Goal: Share content: Share content

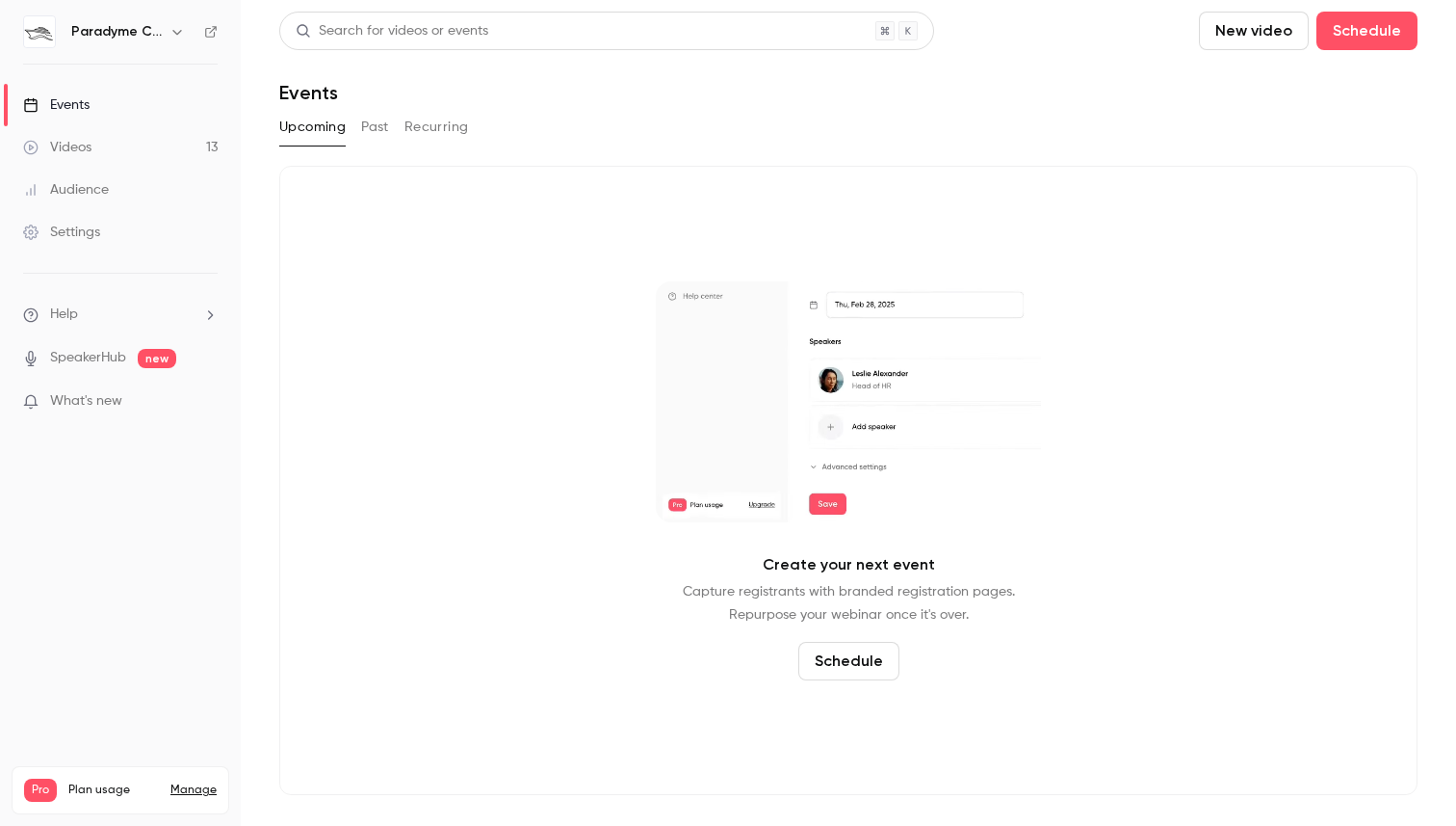
click at [377, 126] on button "Past" at bounding box center [375, 127] width 28 height 31
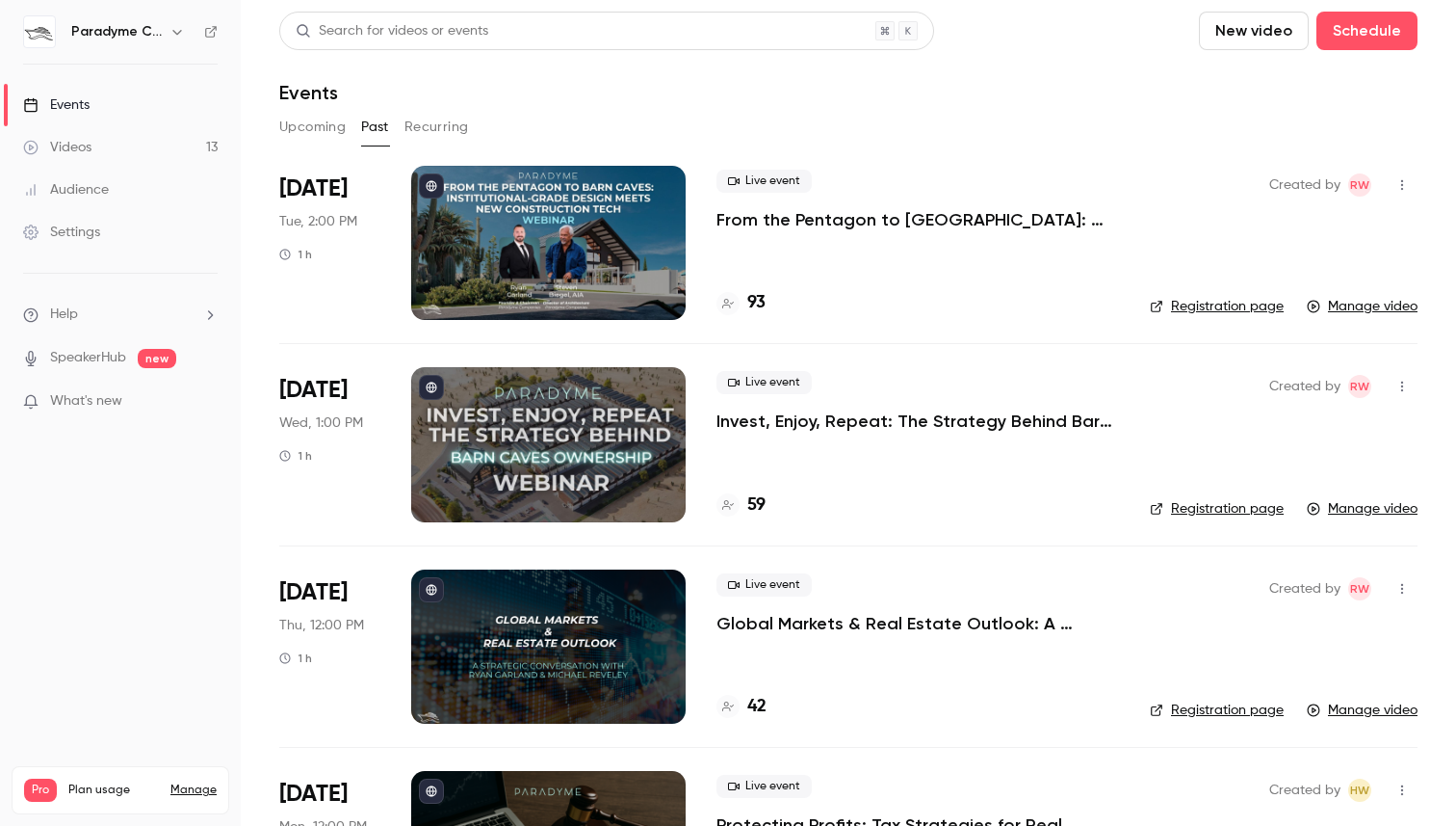
click at [887, 217] on p "From the Pentagon to [GEOGRAPHIC_DATA]: Institutional-Grade Design Meets New Co…" at bounding box center [918, 220] width 403 height 23
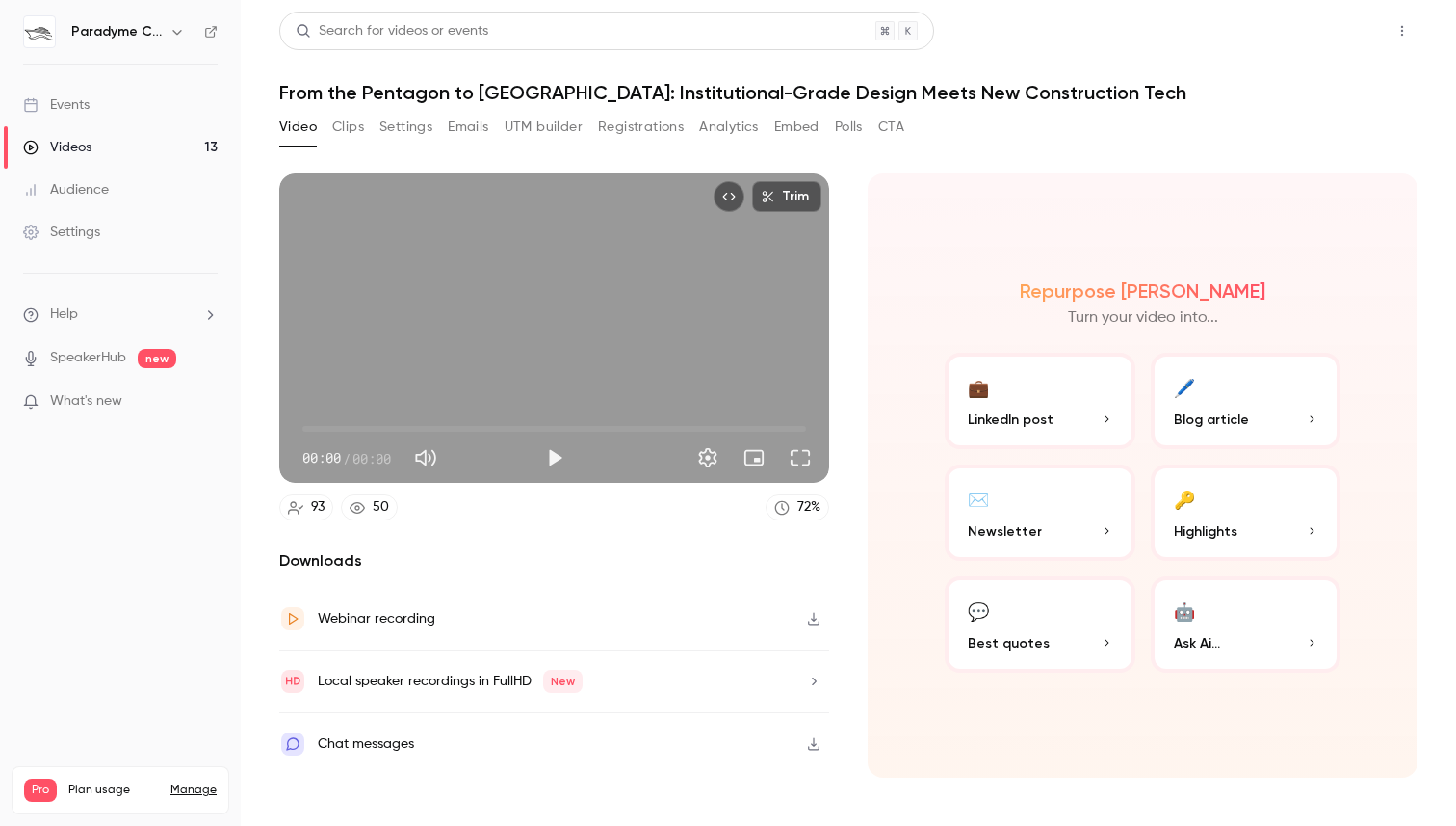
click at [1354, 35] on button "Share" at bounding box center [1333, 31] width 76 height 39
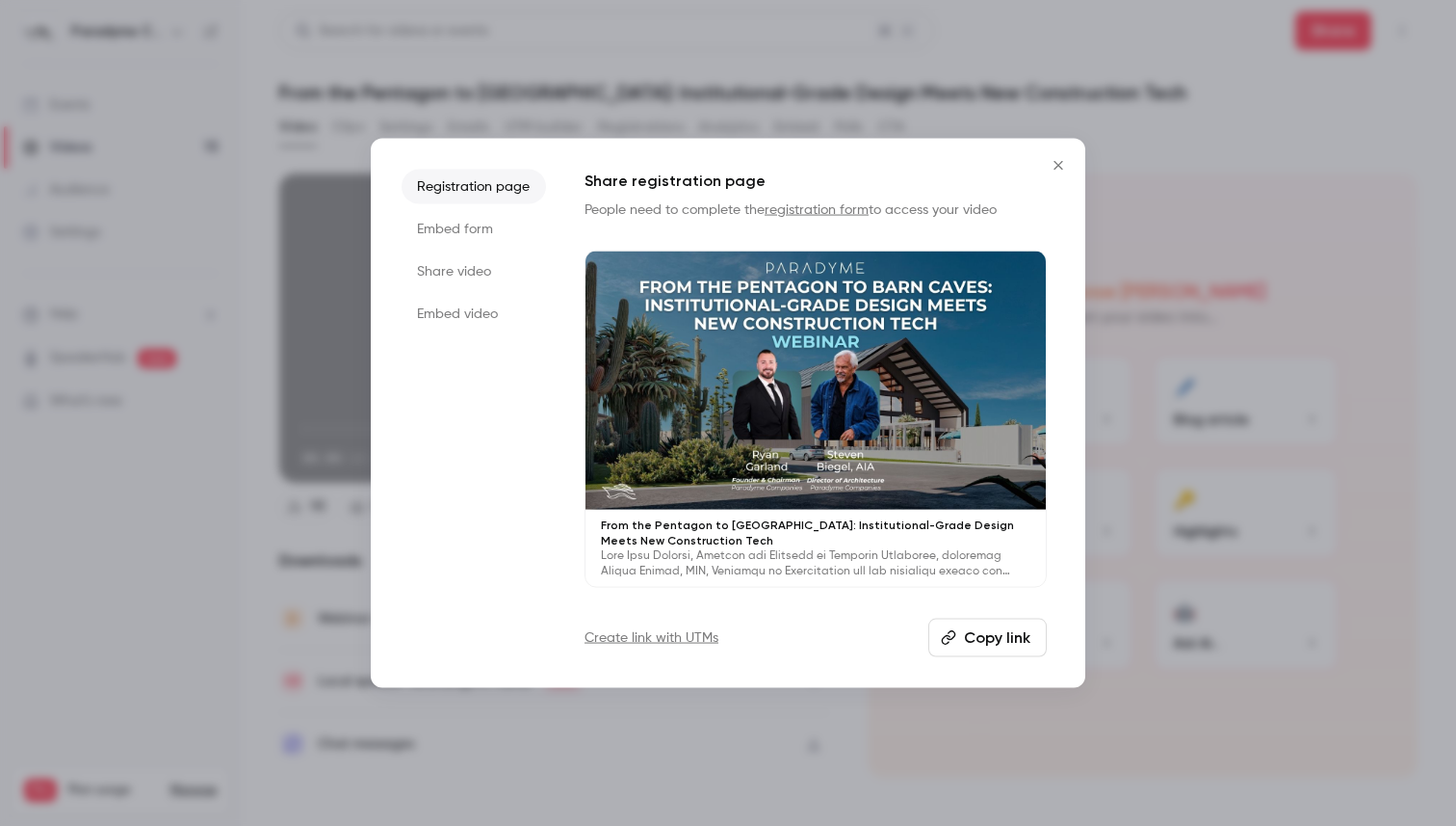
click at [485, 323] on li "Embed video" at bounding box center [474, 313] width 145 height 35
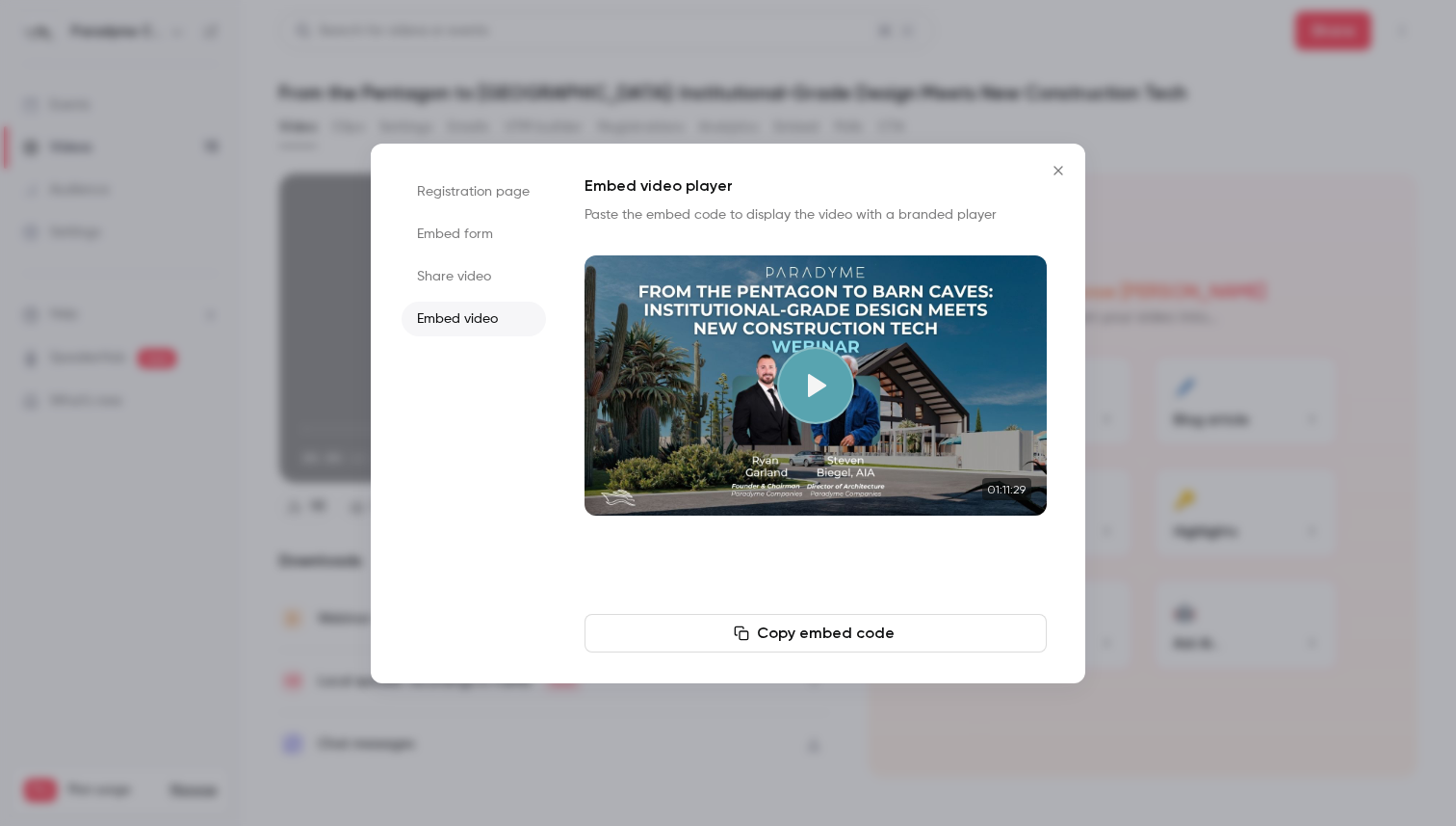
click at [469, 283] on li "Share video" at bounding box center [474, 277] width 145 height 35
click at [479, 236] on li "Embed form" at bounding box center [474, 234] width 145 height 35
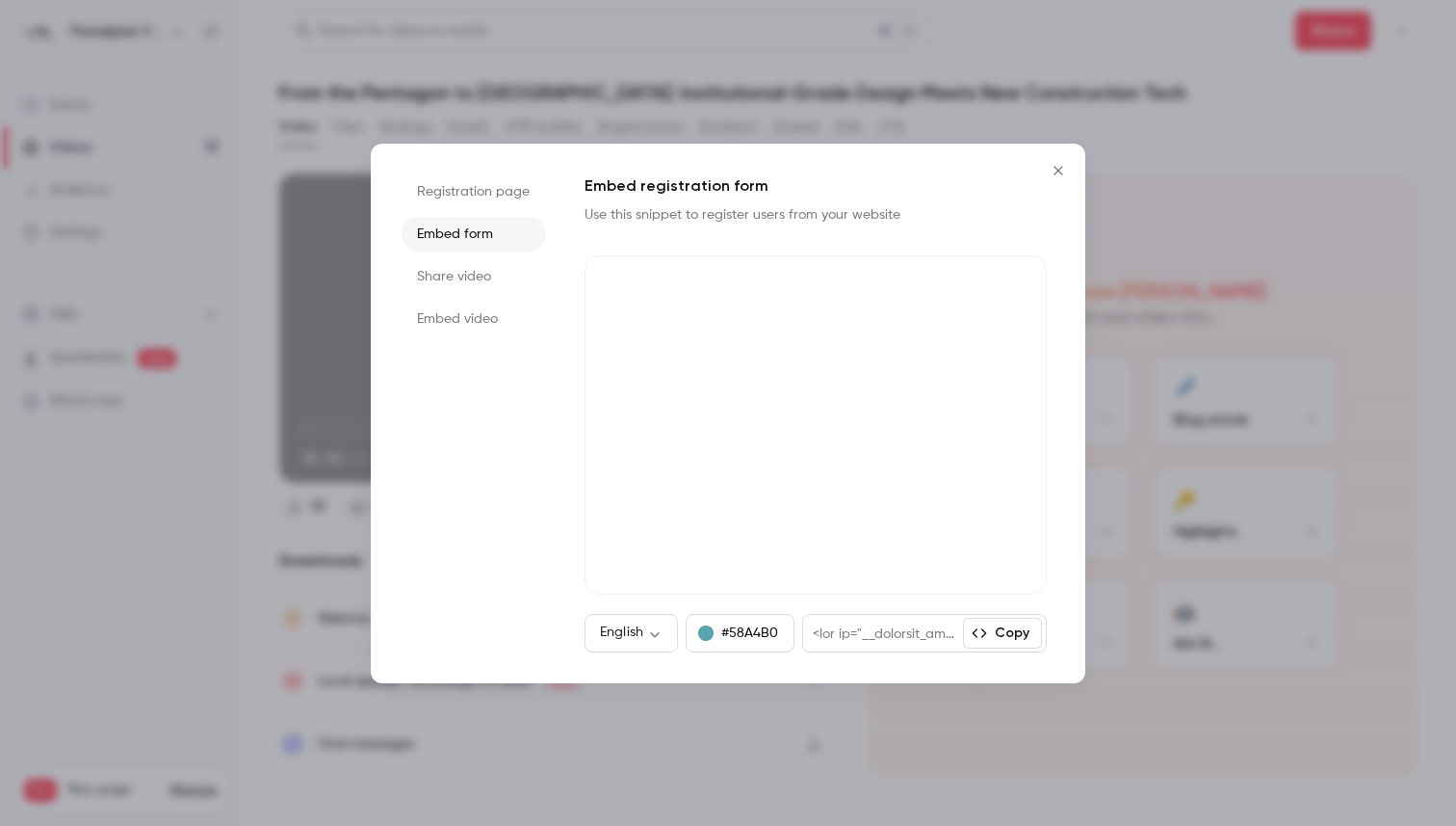
click at [489, 191] on li "Registration page" at bounding box center [474, 192] width 145 height 35
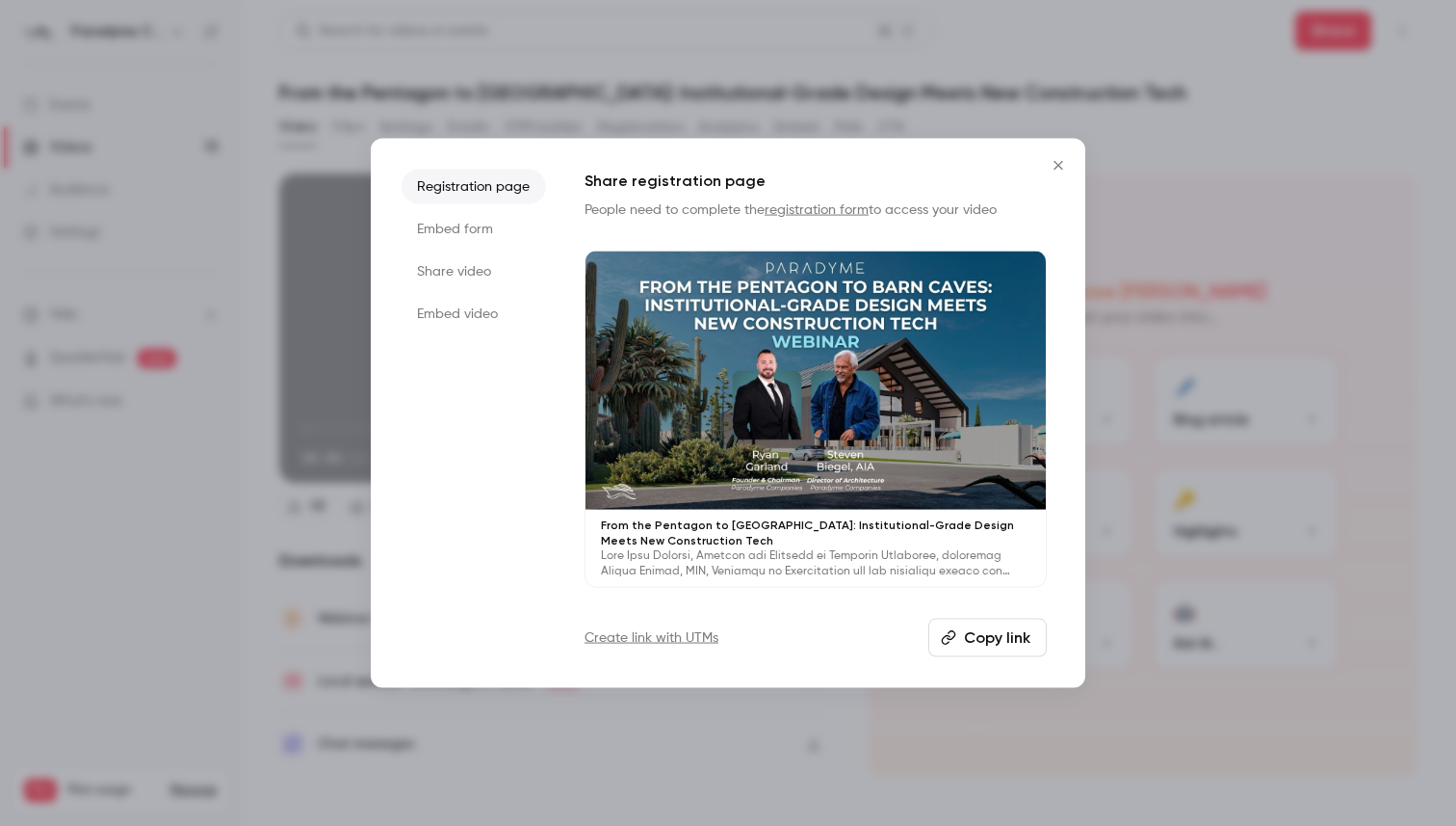
click at [986, 632] on button "Copy link" at bounding box center [988, 638] width 119 height 39
click at [1067, 167] on icon "Close" at bounding box center [1058, 165] width 23 height 15
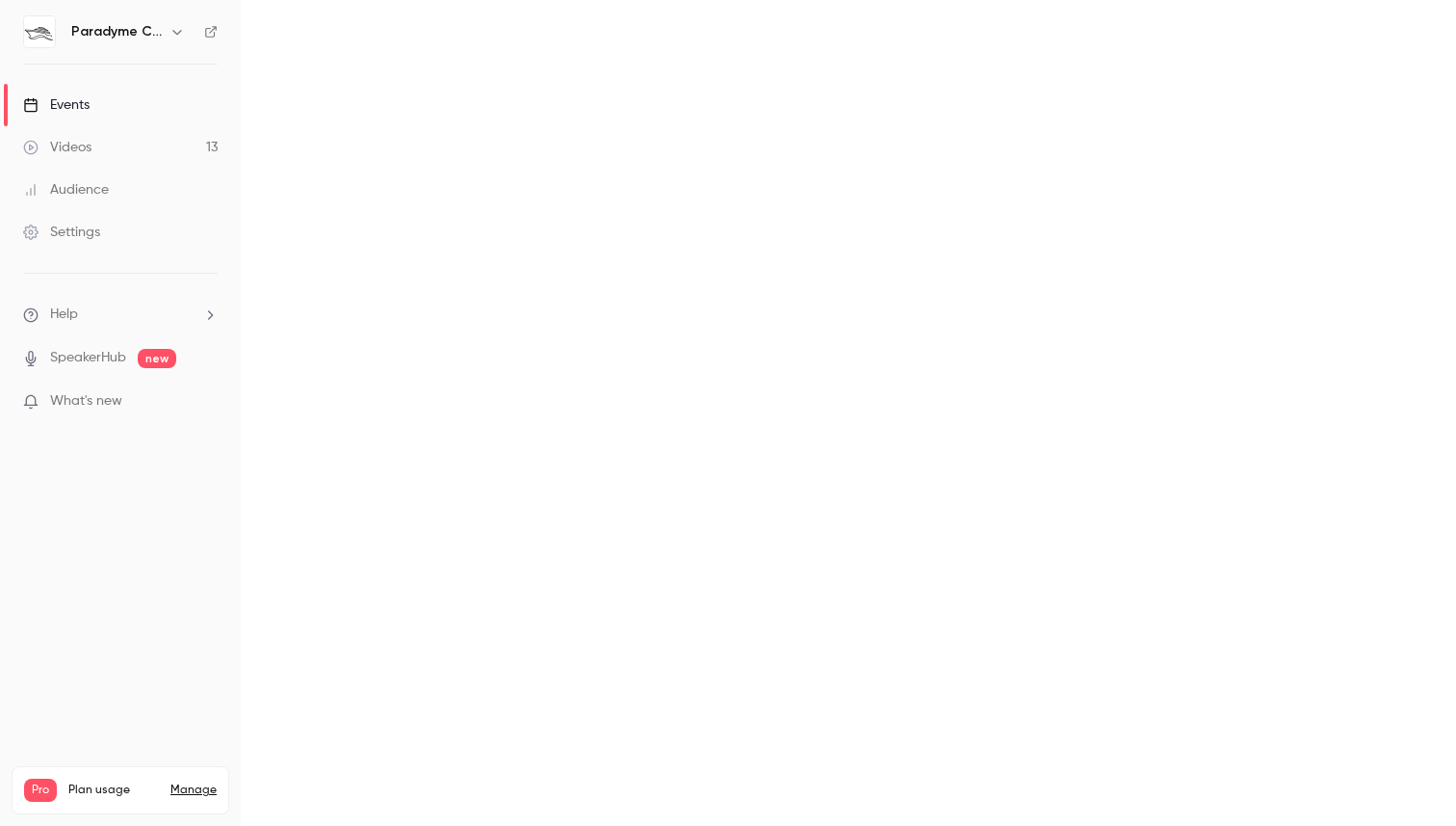
click at [145, 152] on link "Videos 13" at bounding box center [120, 147] width 241 height 42
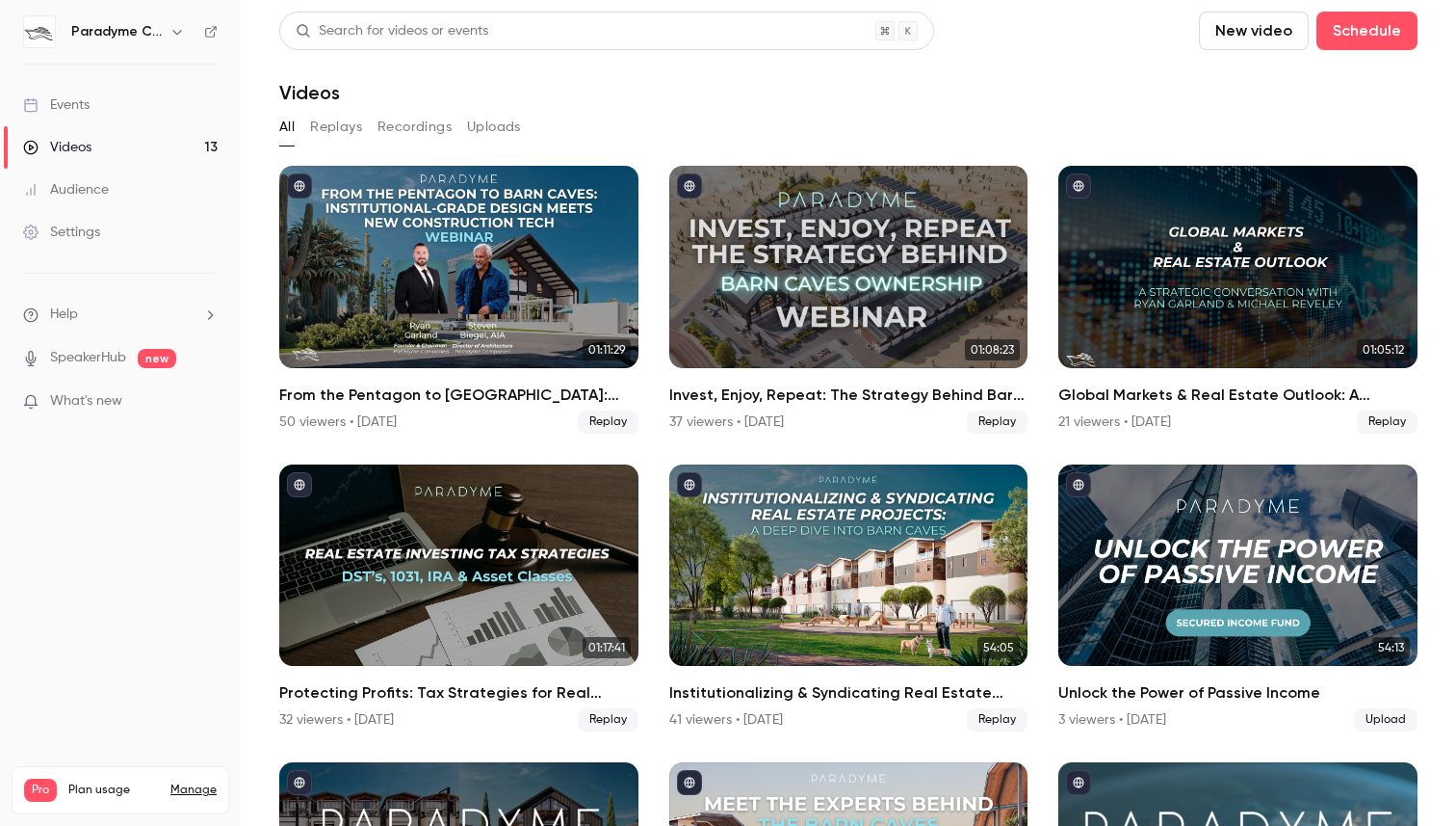
click at [337, 127] on button "Replays" at bounding box center [336, 127] width 52 height 31
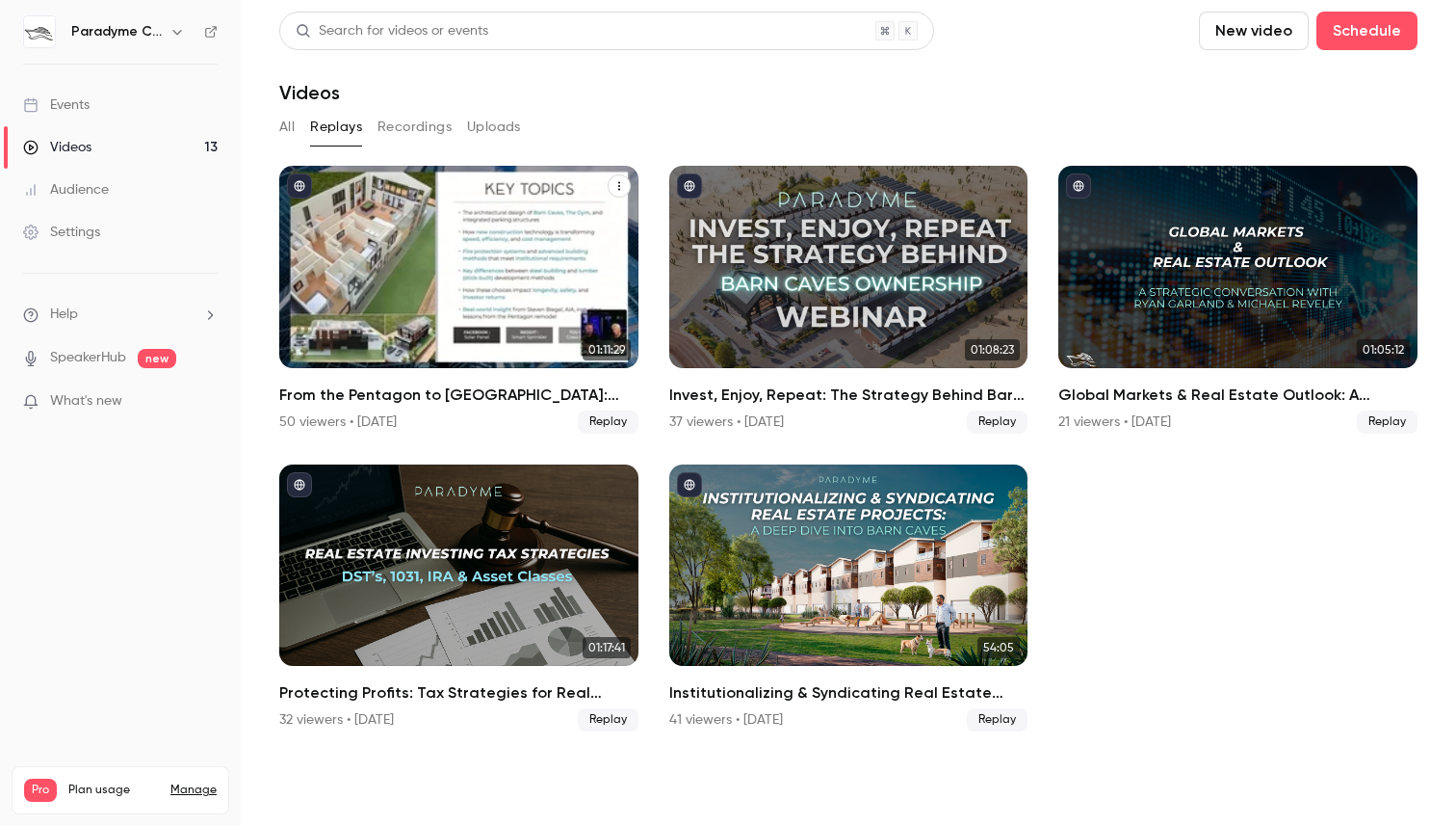
click at [455, 253] on div "From the Pentagon to Barn Caves: Institutional-Grade Design Meets New Construct…" at bounding box center [459, 267] width 359 height 202
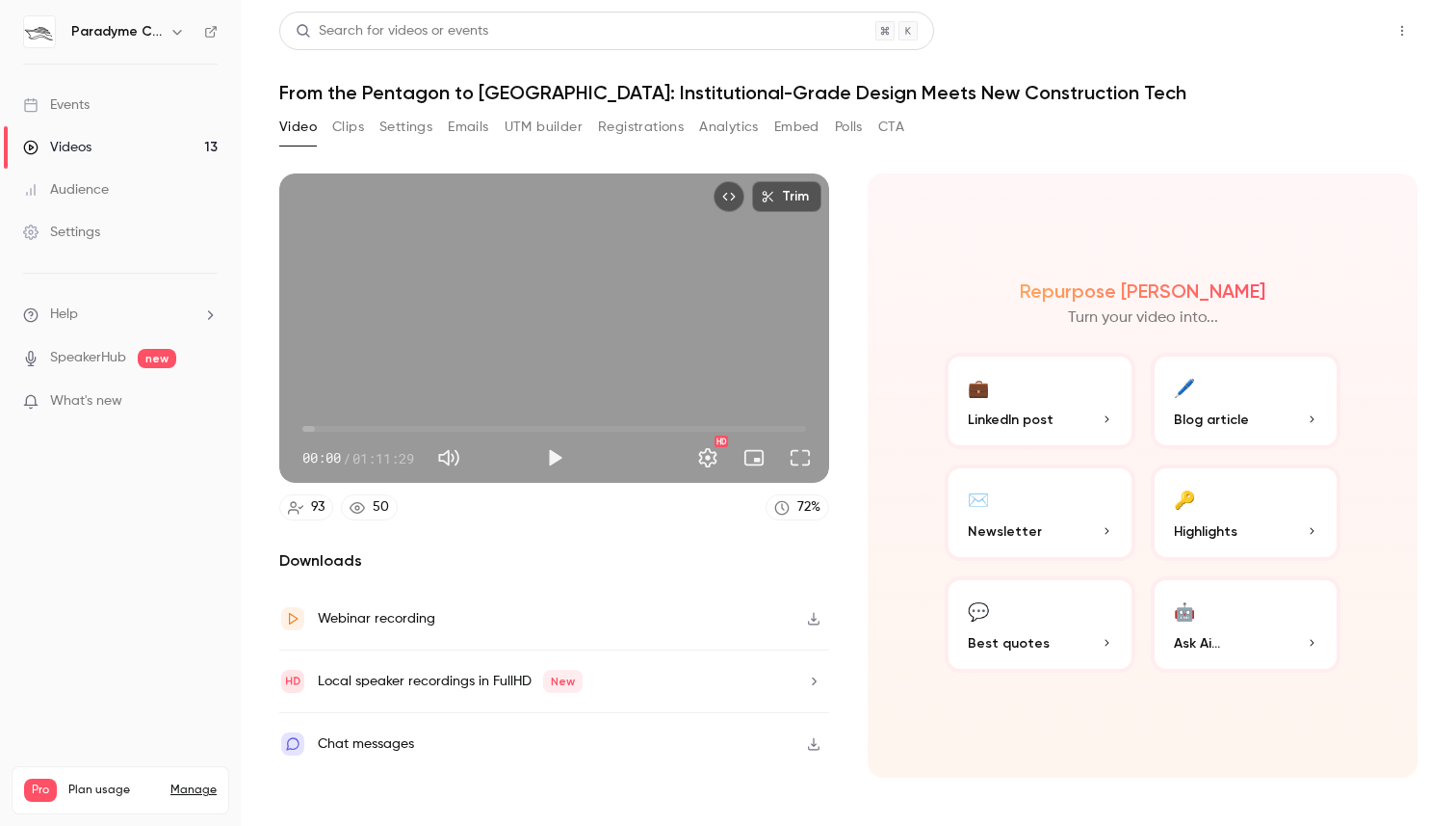
click at [1328, 49] on button "Share" at bounding box center [1333, 31] width 76 height 39
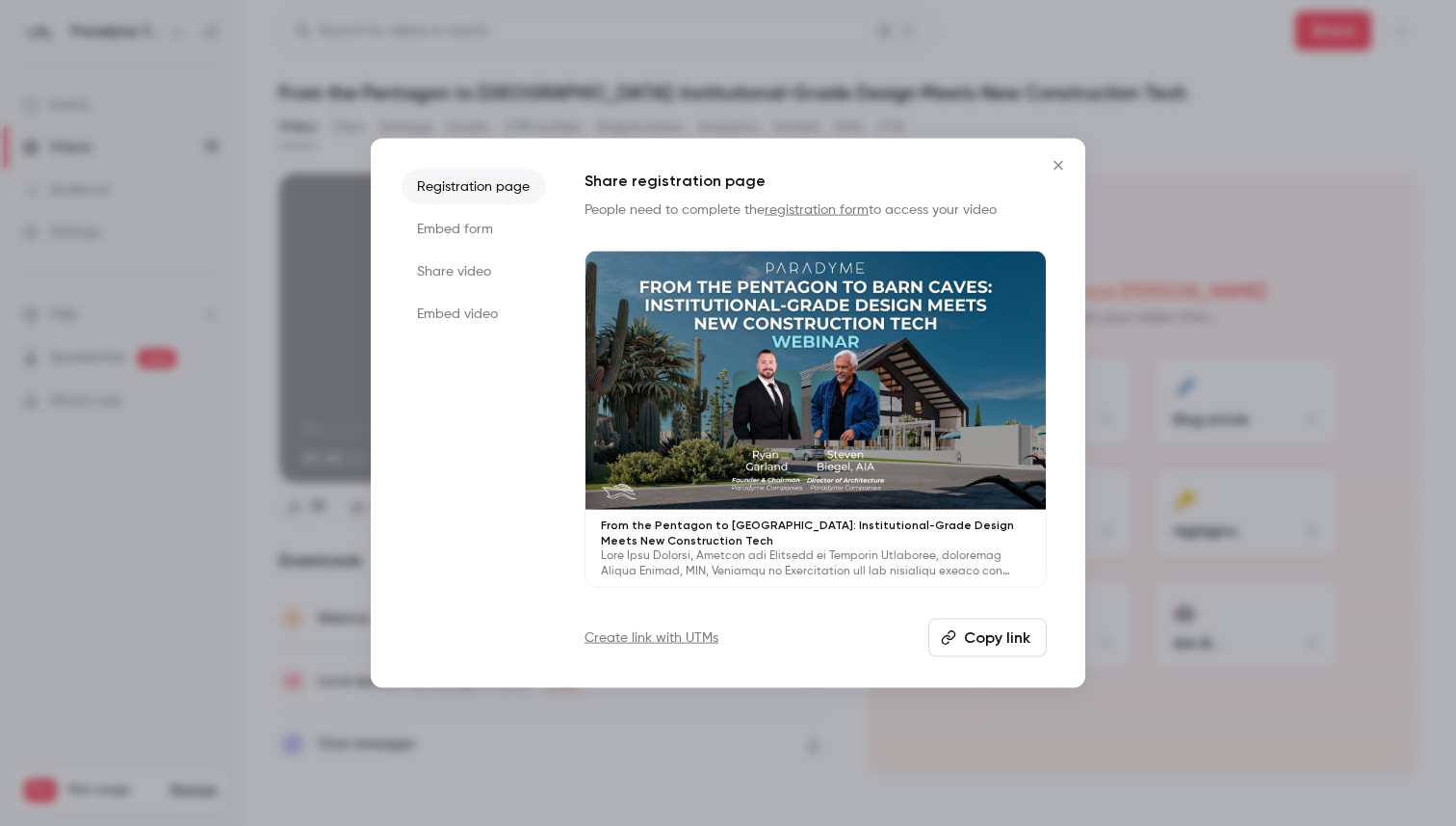
click at [1328, 45] on div at bounding box center [728, 413] width 1456 height 826
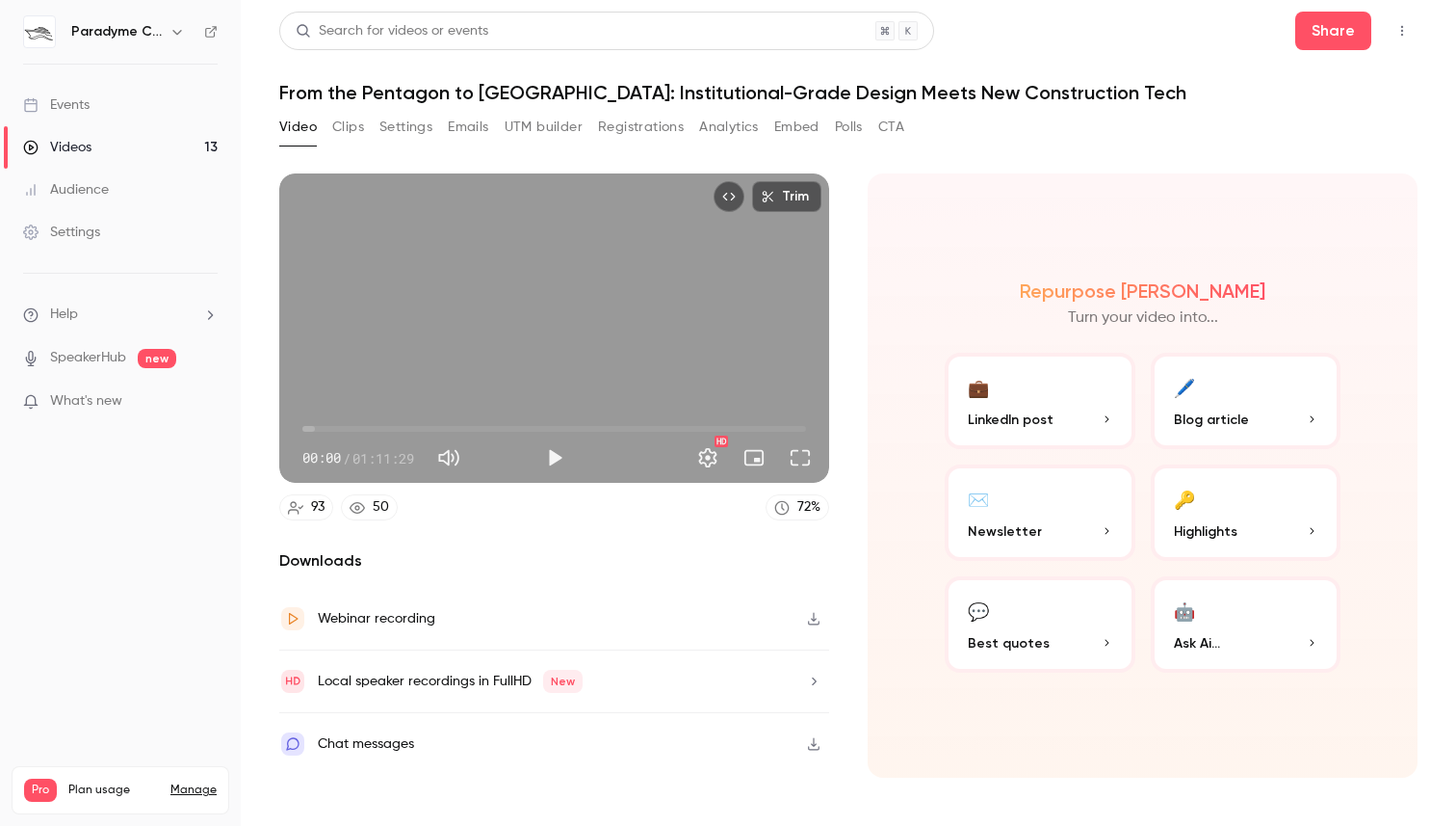
click at [1333, 51] on header "Search for videos or events Share From the Pentagon to Barn Caves: Institutiona…" at bounding box center [848, 58] width 1138 height 93
click at [1318, 27] on button "Share" at bounding box center [1333, 31] width 76 height 39
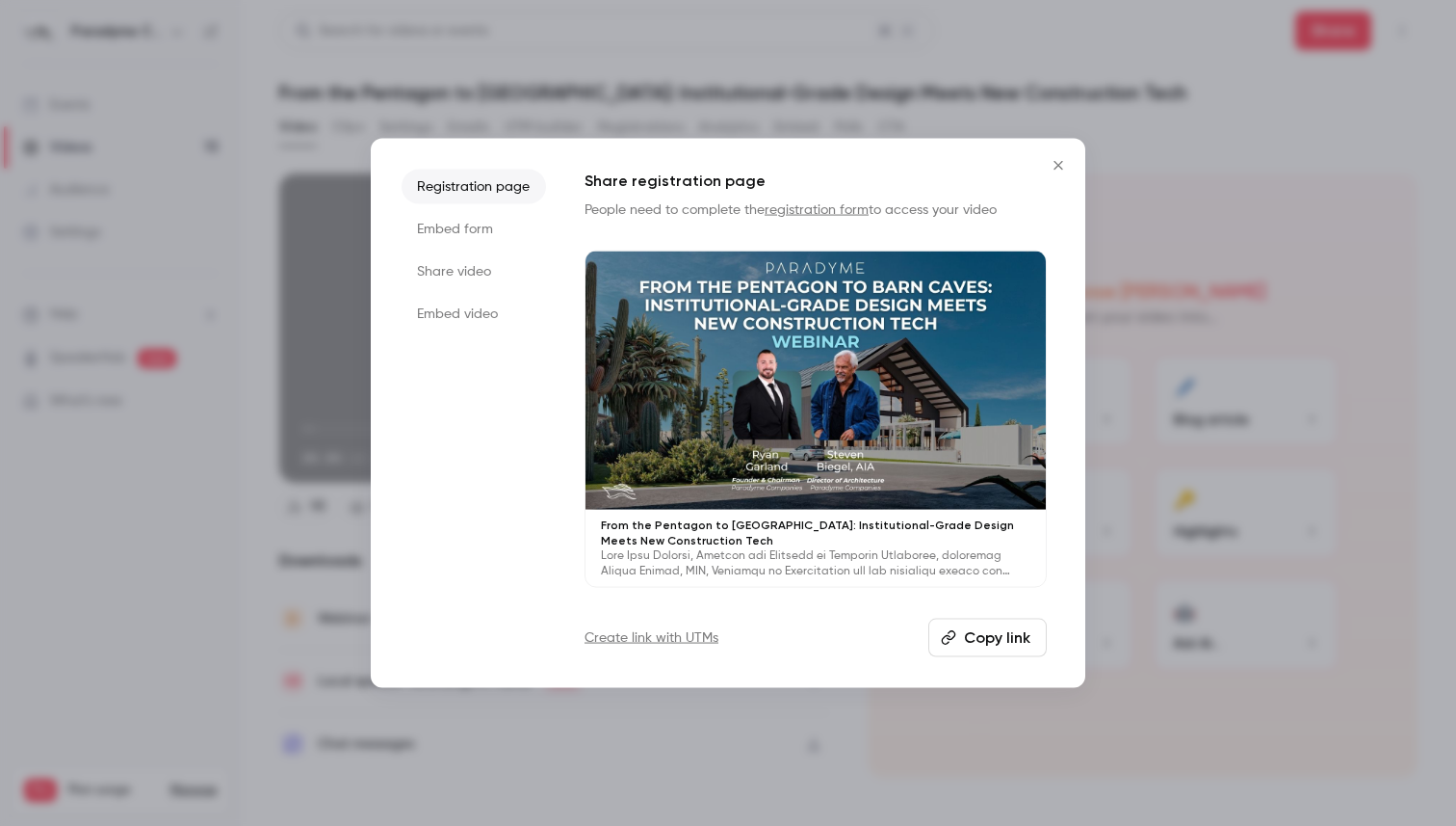
click at [960, 638] on button "Copy link" at bounding box center [988, 638] width 119 height 39
click at [1066, 162] on icon "Close" at bounding box center [1058, 165] width 23 height 15
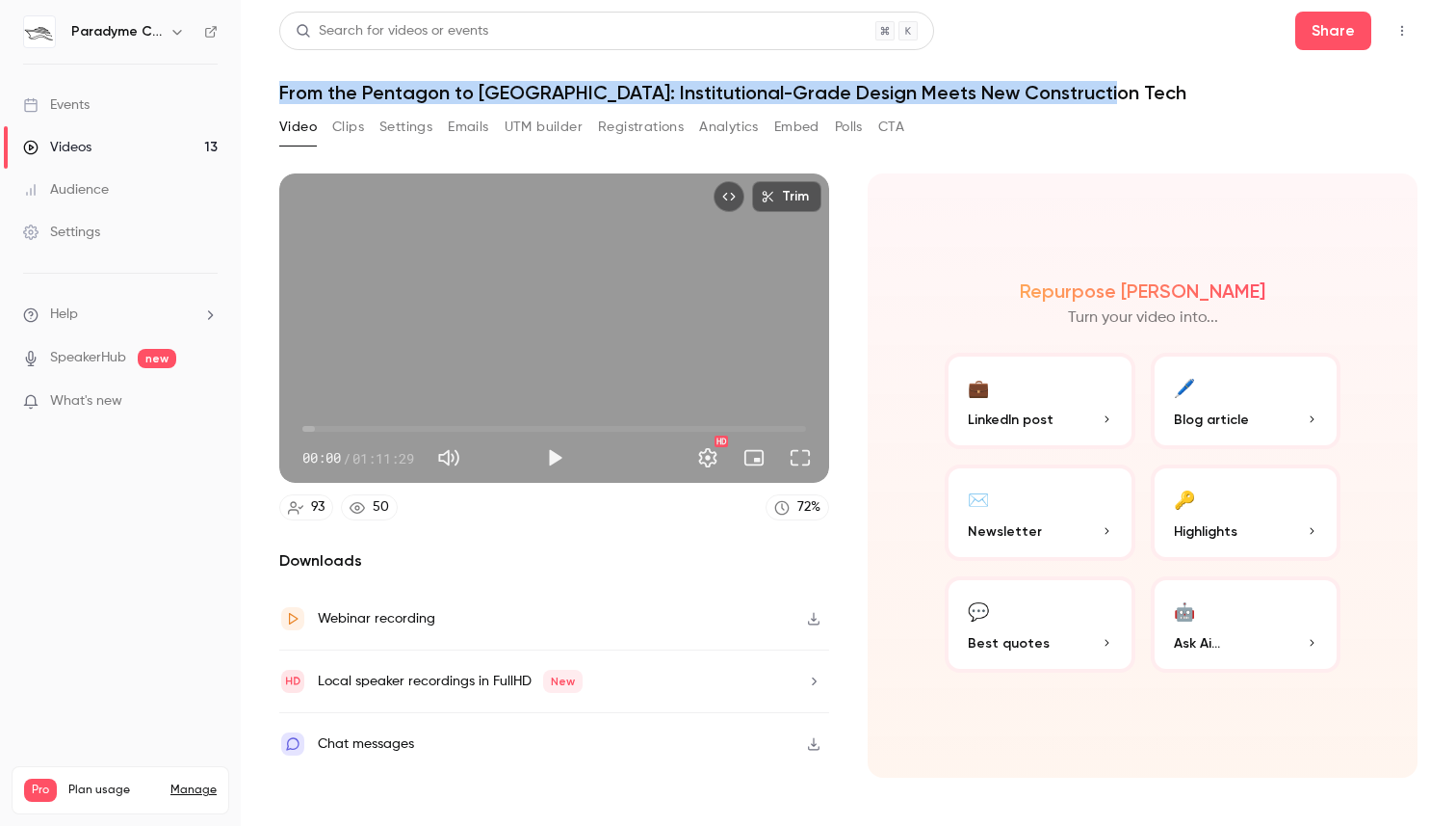
drag, startPoint x: 297, startPoint y: 92, endPoint x: 1095, endPoint y: 94, distance: 798.0
click at [1095, 94] on main "Search for videos or events Share From the Pentagon to Barn Caves: Institutiona…" at bounding box center [848, 413] width 1215 height 826
copy h1 "From the Pentagon to [GEOGRAPHIC_DATA]: Institutional-Grade Design Meets New Co…"
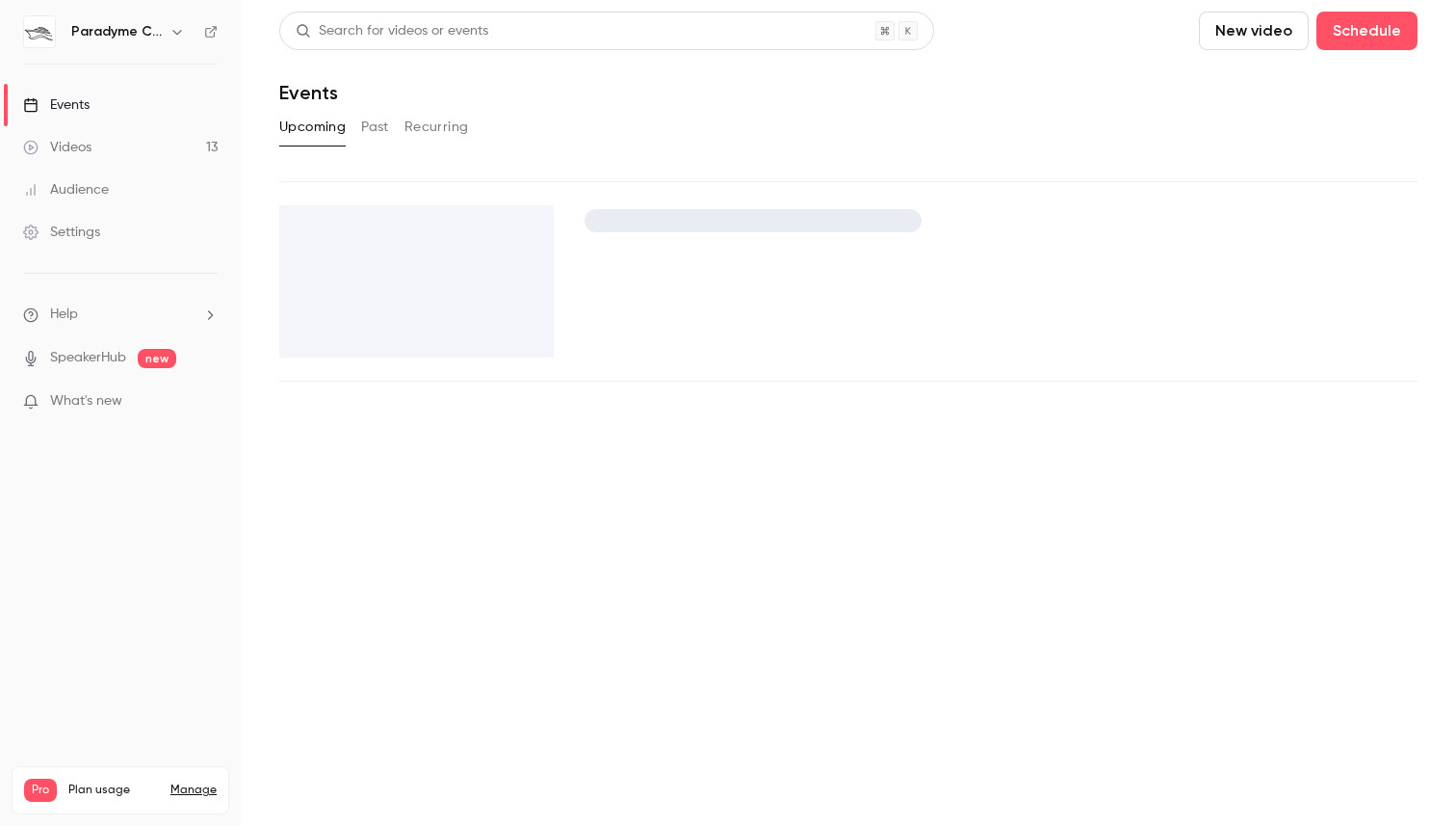
click at [371, 134] on button "Past" at bounding box center [375, 127] width 28 height 31
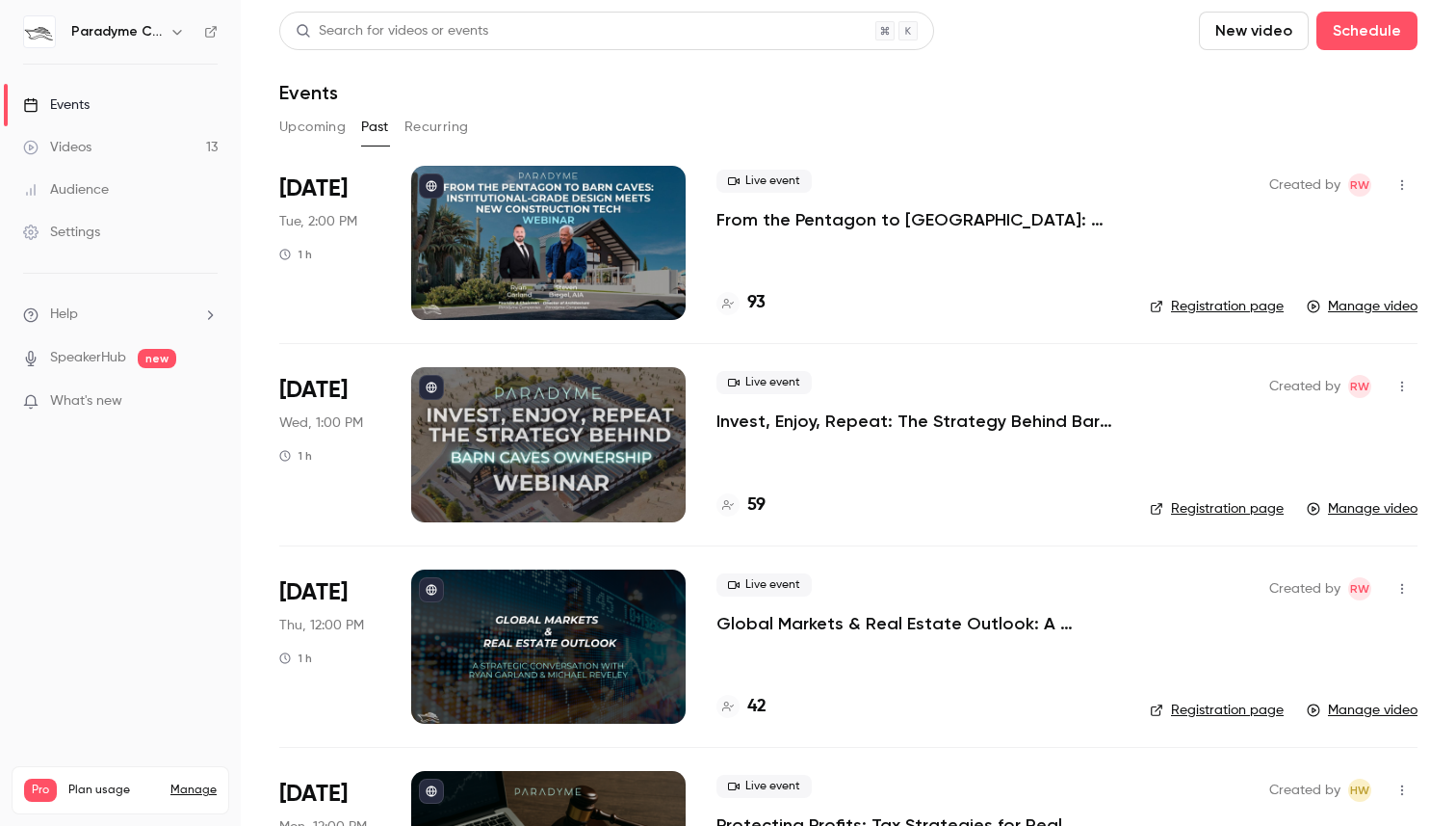
click at [784, 217] on p "From the Pentagon to [GEOGRAPHIC_DATA]: Institutional-Grade Design Meets New Co…" at bounding box center [918, 220] width 403 height 23
